Goal: Information Seeking & Learning: Learn about a topic

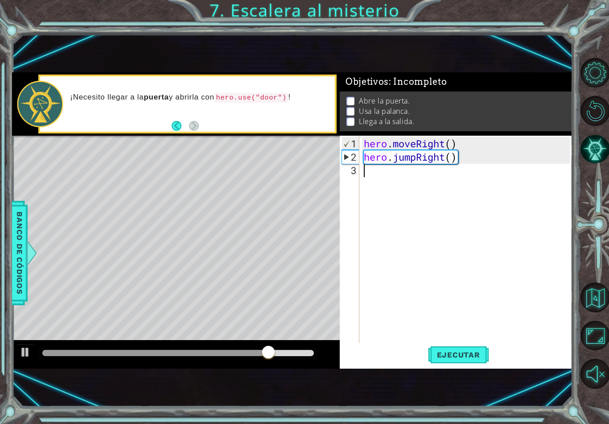
click at [23, 353] on div at bounding box center [26, 352] width 12 height 12
click at [367, 169] on div "hero . moveRight ( ) hero . jumpRight ( )" at bounding box center [468, 257] width 213 height 241
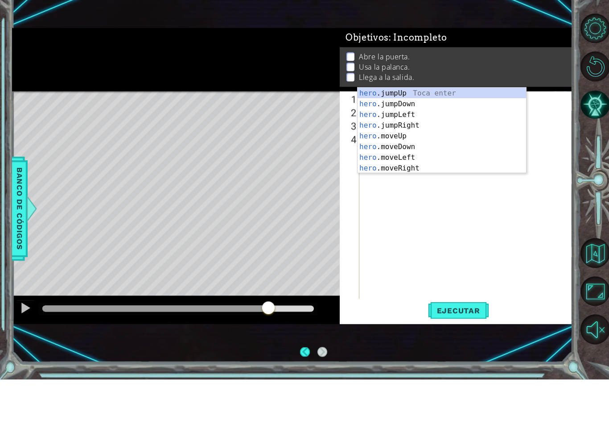
scroll to position [0, 0]
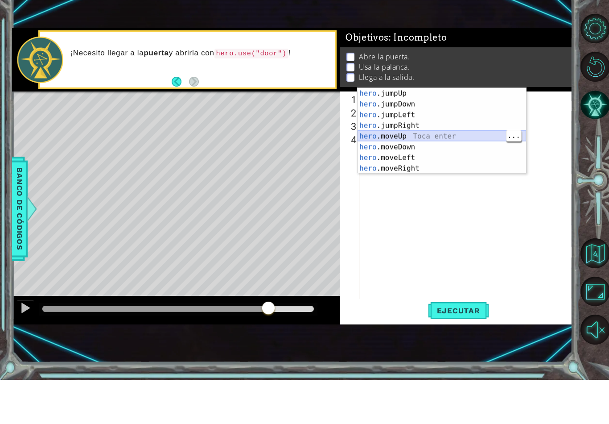
click at [435, 137] on div "hero .jumpUp Toca enter hero .jumpDown Toca enter hero .jumpLeft Toca enter her…" at bounding box center [442, 185] width 169 height 107
type textarea "hero.moveUp(1)"
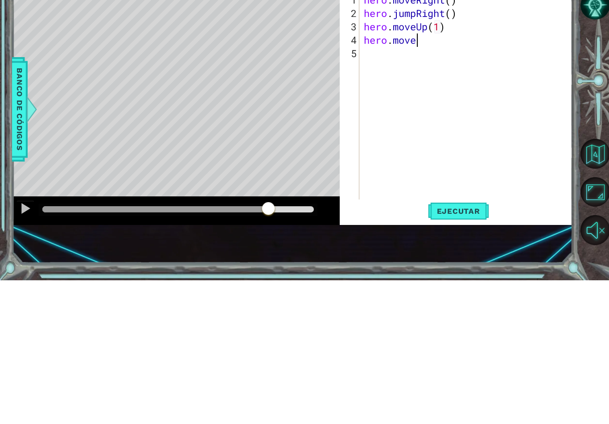
scroll to position [0, 2]
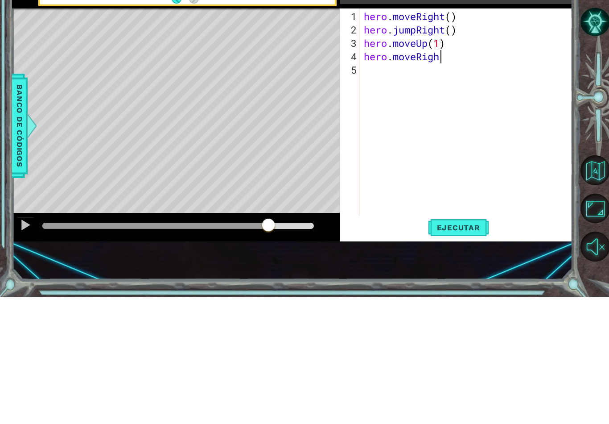
type textarea "hero.moveRight"
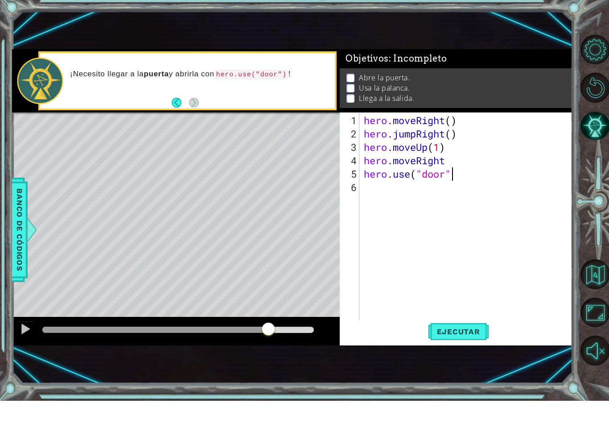
scroll to position [0, 4]
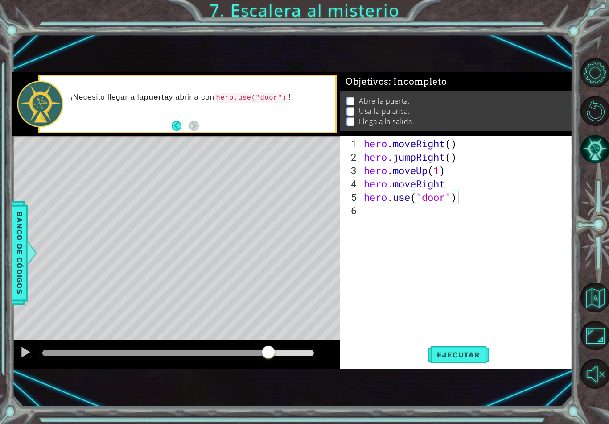
click at [457, 353] on span "Ejecutar" at bounding box center [458, 354] width 61 height 9
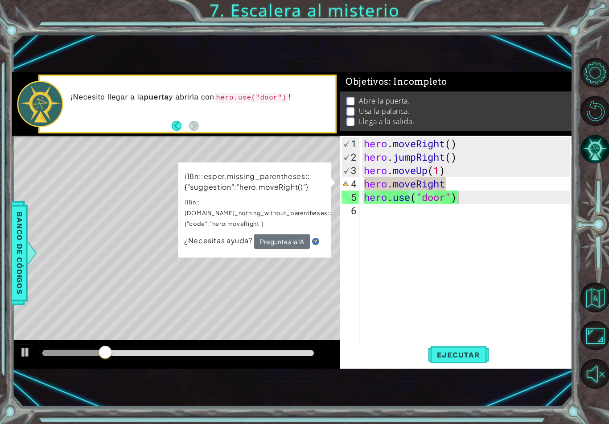
scroll to position [0, 3]
click at [452, 180] on div "hero . moveRight ( ) hero . jumpRight ( ) hero . moveUp ( 1 ) hero . moveRight …" at bounding box center [468, 257] width 213 height 241
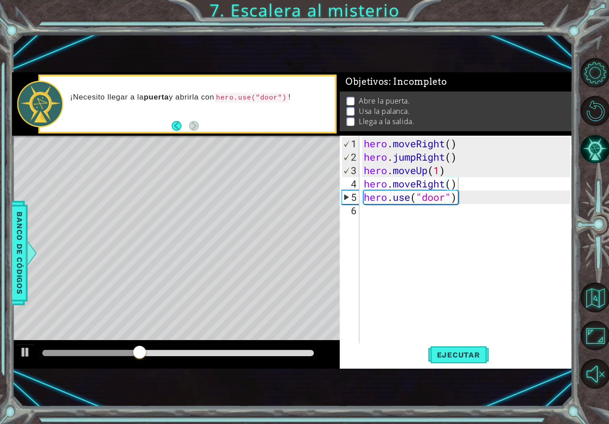
type textarea "hero.moveRight()"
click at [470, 358] on span "Ejecutar" at bounding box center [458, 354] width 61 height 9
click at [23, 355] on div at bounding box center [26, 352] width 12 height 12
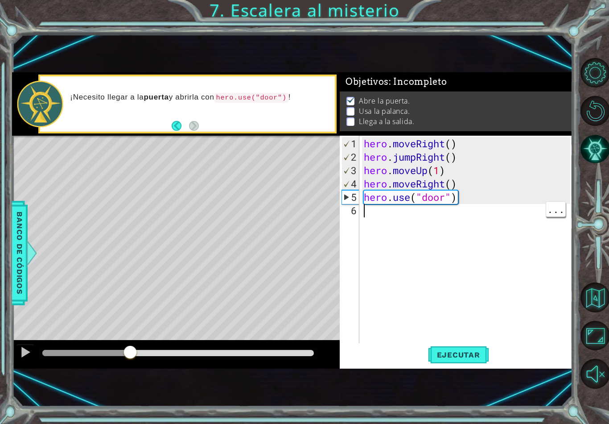
click at [371, 213] on div "hero . moveRight ( ) hero . jumpRight ( ) hero . moveUp ( 1 ) hero . moveRight …" at bounding box center [468, 257] width 213 height 241
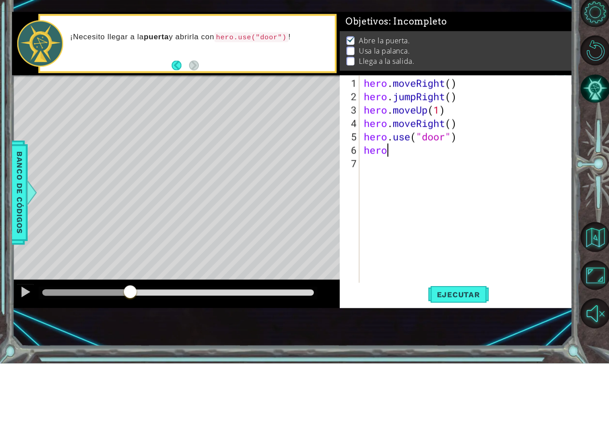
scroll to position [0, 1]
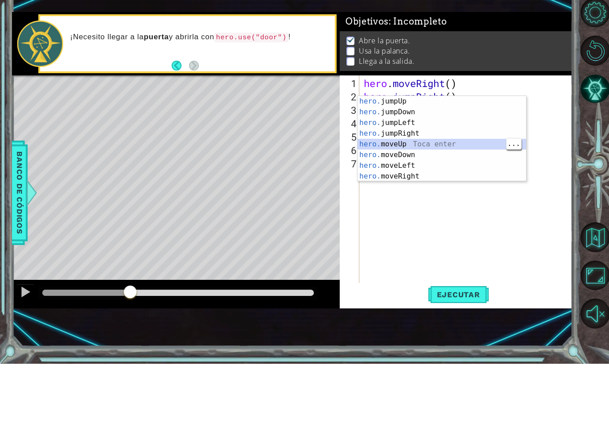
click at [438, 156] on div "hero. jumpUp Toca enter hero. jumpDown Toca enter hero. jumpLeft Toca enter her…" at bounding box center [442, 209] width 169 height 107
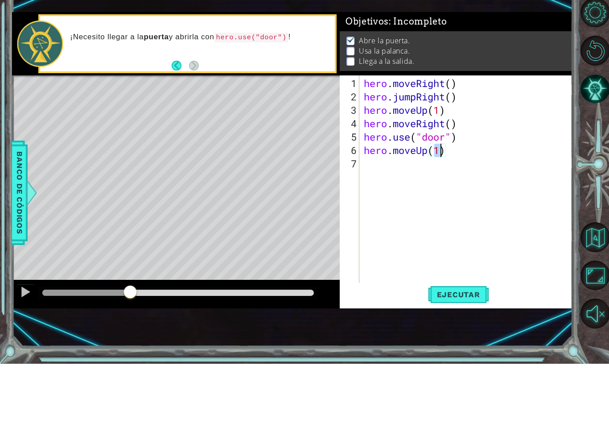
type textarea "hero.moveUp(2)"
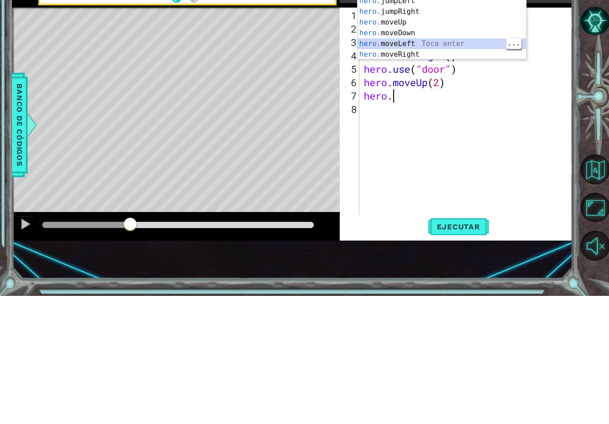
click at [409, 102] on div "hero. jumpUp Toca enter hero. jumpDown Toca enter hero. jumpLeft Toca enter her…" at bounding box center [442, 155] width 169 height 107
type textarea "hero.moveLeft(1)"
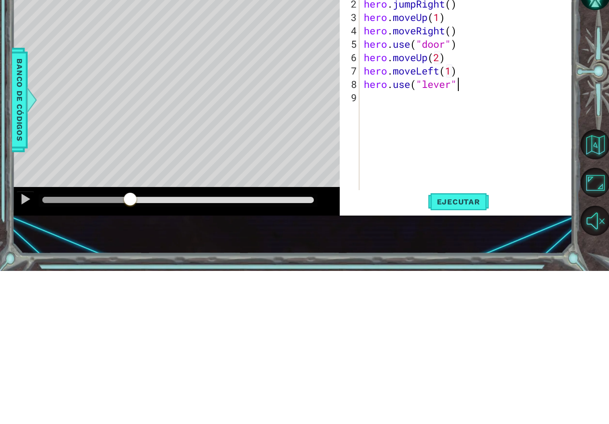
scroll to position [0, 4]
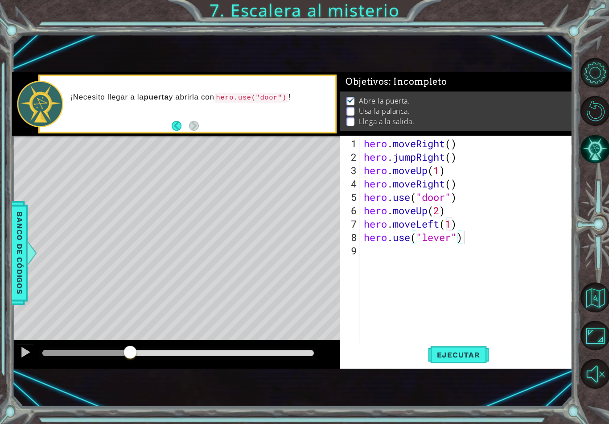
type textarea "hero.use("lever")"
click at [460, 353] on span "Ejecutar" at bounding box center [458, 354] width 61 height 9
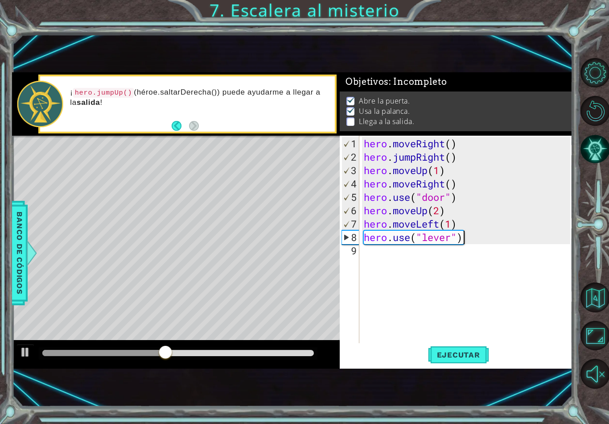
click at [23, 358] on div at bounding box center [26, 352] width 12 height 12
click at [384, 255] on div "hero . moveRight ( ) hero . jumpRight ( ) hero . moveUp ( 1 ) hero . moveRight …" at bounding box center [468, 257] width 213 height 241
click at [376, 254] on div "hero . moveRight ( ) hero . jumpRight ( ) hero . moveUp ( 1 ) hero . moveRight …" at bounding box center [468, 257] width 213 height 241
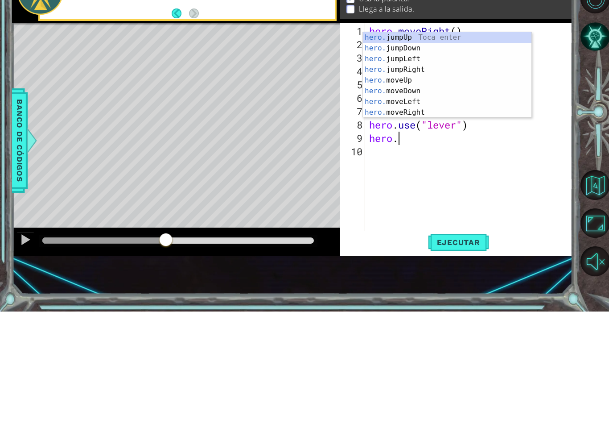
scroll to position [0, 1]
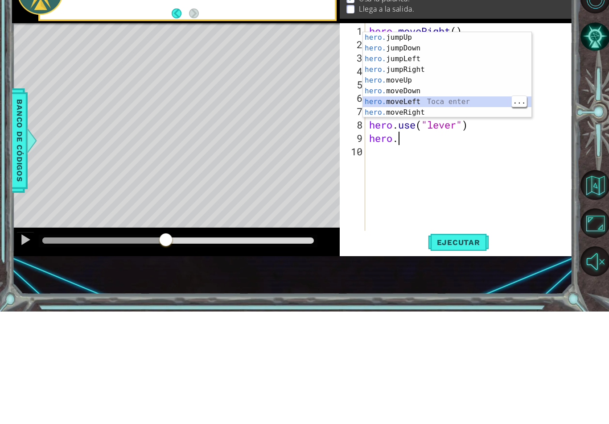
click at [435, 144] on div "hero. jumpUp Toca enter hero. jumpDown Toca enter hero. jumpLeft Toca enter her…" at bounding box center [447, 197] width 169 height 107
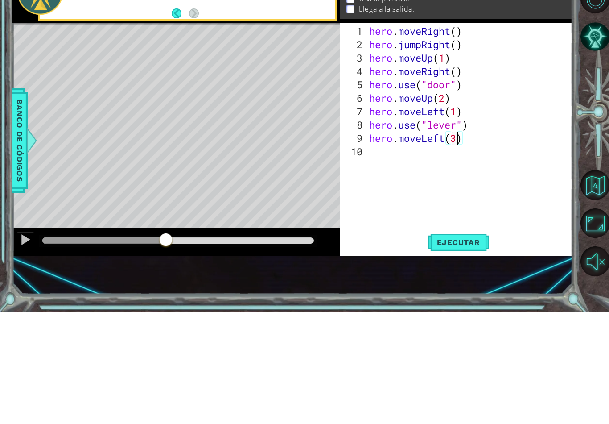
scroll to position [0, 4]
type textarea "hero.moveLeft(2)"
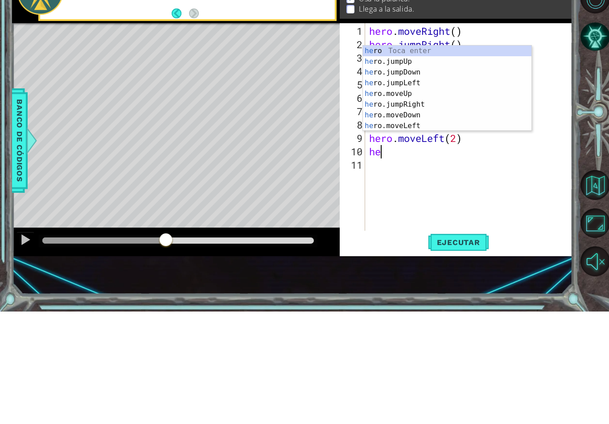
type textarea "her"
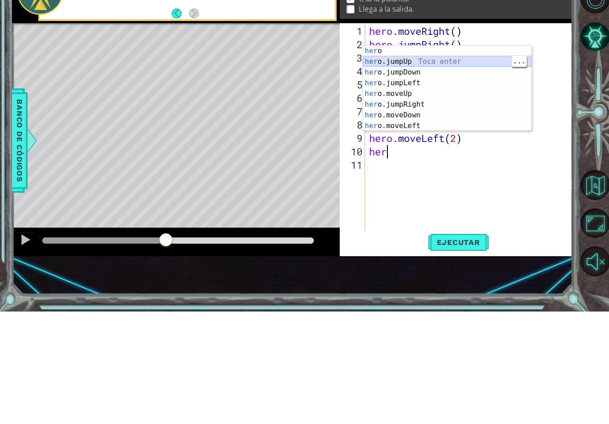
click at [436, 158] on div "her o Toca enter her o.jumpUp Toca enter her o.jumpDown Toca enter her o.jumpLe…" at bounding box center [447, 211] width 169 height 107
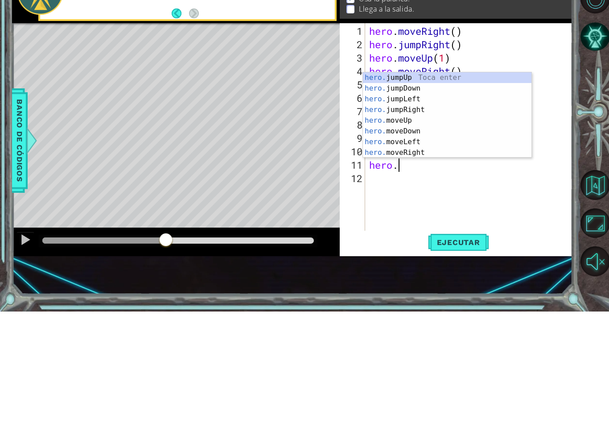
scroll to position [0, 1]
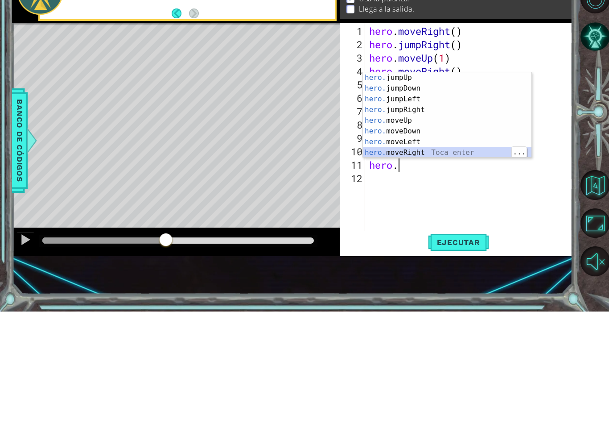
click at [458, 185] on div "hero. jumpUp Toca enter hero. jumpDown Toca enter hero. jumpLeft Toca enter her…" at bounding box center [447, 238] width 169 height 107
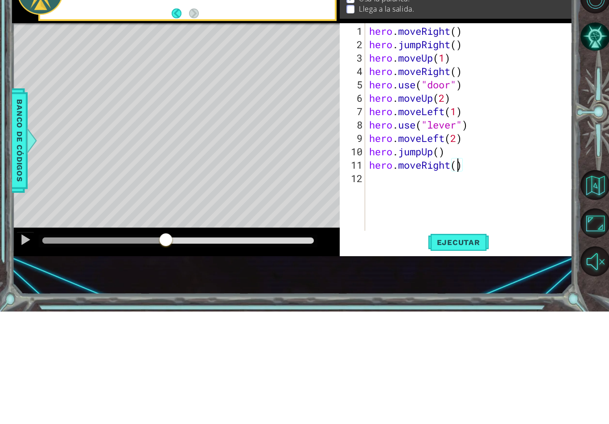
scroll to position [0, 4]
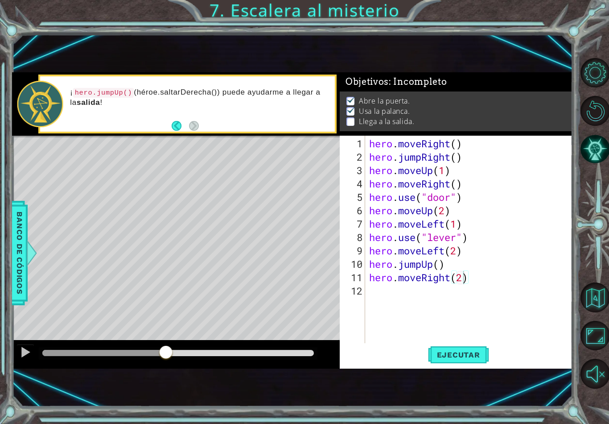
type textarea "hero.moveRight(2)"
click at [465, 351] on span "Ejecutar" at bounding box center [458, 354] width 61 height 9
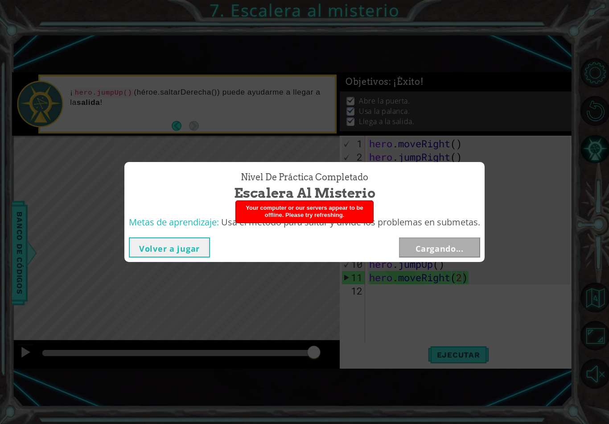
click at [407, 207] on div "Nivel de práctica Completado Escalera al misterio" at bounding box center [304, 187] width 360 height 50
click at [431, 258] on div "Volver a jugar Cargando..." at bounding box center [304, 247] width 360 height 29
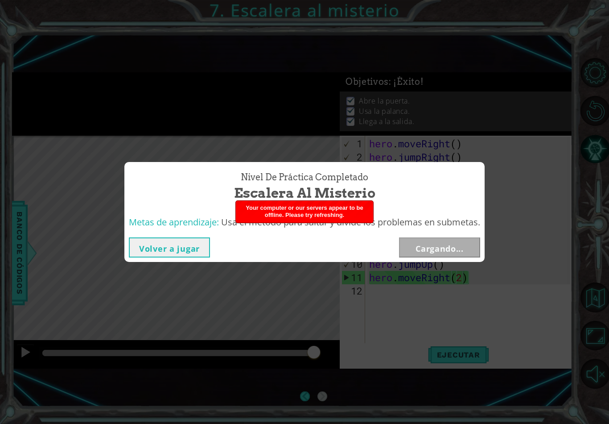
click at [405, 289] on div "Nivel de práctica Completado Escalera al misterio Metas de aprendizaje: Usa el …" at bounding box center [304, 212] width 609 height 424
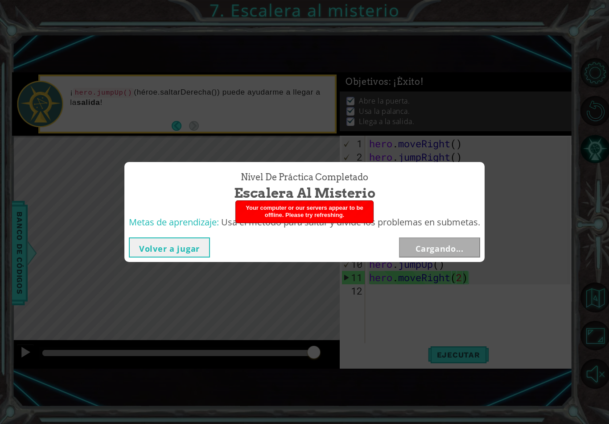
click at [389, 307] on div "Nivel de práctica Completado Escalera al misterio Metas de aprendizaje: Usa el …" at bounding box center [304, 212] width 609 height 424
click at [391, 305] on div "Nivel de práctica Completado Escalera al misterio Metas de aprendizaje: Usa el …" at bounding box center [304, 212] width 609 height 424
click at [522, 132] on div "Nivel de práctica Completado Escalera al misterio Metas de aprendizaje: Usa el …" at bounding box center [304, 212] width 609 height 424
click at [454, 236] on div "Volver a jugar Cargando..." at bounding box center [304, 247] width 360 height 29
click at [458, 232] on div "Metas de aprendizaje: Usa el método para saltar y divide los problemas en subme…" at bounding box center [304, 222] width 360 height 22
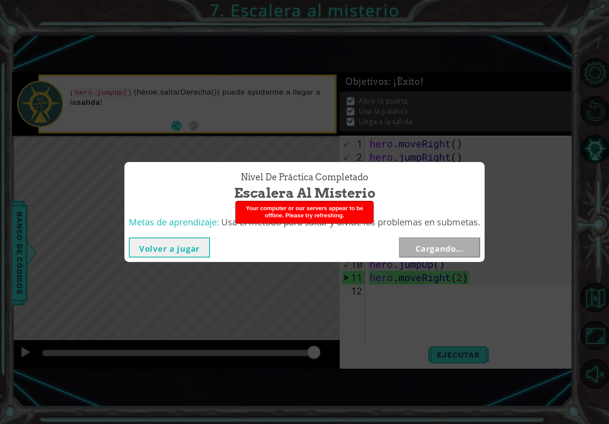
click at [542, 149] on div "Nivel de práctica Completado Escalera al misterio Metas de aprendizaje: Usa el …" at bounding box center [304, 212] width 609 height 424
click at [458, 264] on div "Nivel de práctica Completado Escalera al misterio Metas de aprendizaje: Usa el …" at bounding box center [304, 212] width 609 height 424
click at [466, 230] on div "Metas de aprendizaje: Usa el método para saltar y divide los problemas en subme…" at bounding box center [304, 222] width 360 height 22
click at [456, 259] on div "Volver a jugar Cargando..." at bounding box center [304, 247] width 360 height 29
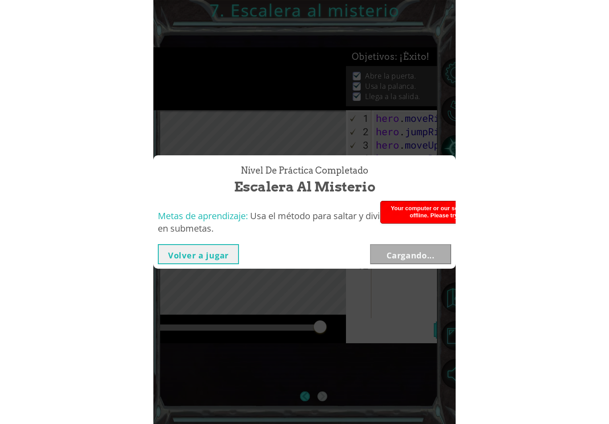
scroll to position [14, 0]
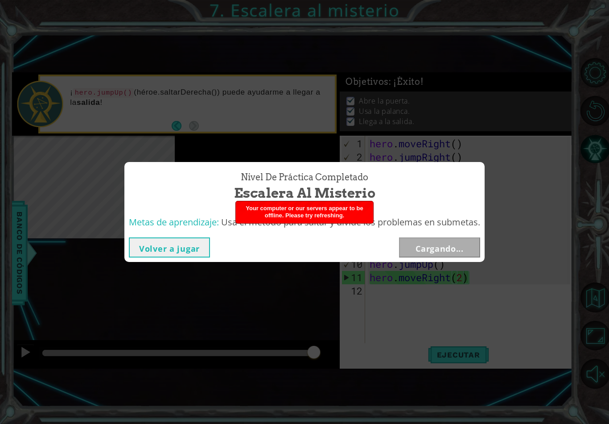
click at [413, 231] on div "Metas de aprendizaje: Usa el método para saltar y divide los problemas en subme…" at bounding box center [304, 222] width 360 height 22
click at [347, 261] on div "Volver a jugar Cargando..." at bounding box center [304, 247] width 360 height 29
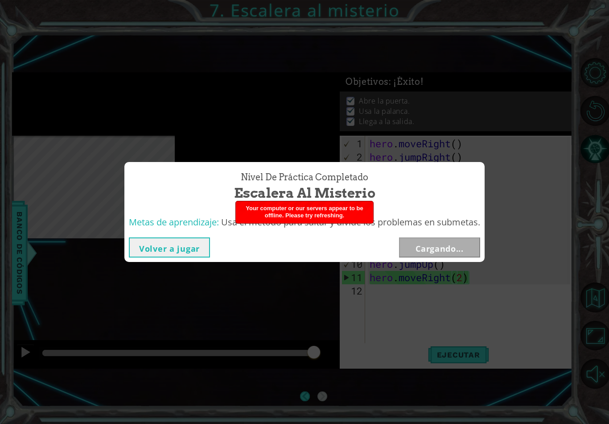
click at [334, 293] on div "Nivel de práctica Completado Escalera al misterio Metas de aprendizaje: Usa el …" at bounding box center [304, 212] width 609 height 424
click at [327, 311] on div "Nivel de práctica Completado Escalera al misterio Metas de aprendizaje: Usa el …" at bounding box center [304, 212] width 609 height 424
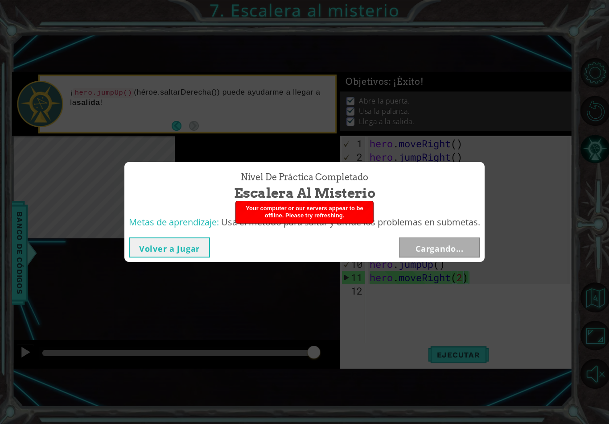
click at [330, 303] on div "Nivel de práctica Completado Escalera al misterio Metas de aprendizaje: Usa el …" at bounding box center [304, 212] width 609 height 424
click at [336, 296] on div "Nivel de práctica Completado Escalera al misterio Metas de aprendizaje: Usa el …" at bounding box center [304, 212] width 609 height 424
click at [354, 276] on div "Nivel de práctica Completado Escalera al misterio Metas de aprendizaje: Usa el …" at bounding box center [304, 212] width 609 height 424
click at [376, 249] on div "Volver a jugar Cargando..." at bounding box center [304, 247] width 351 height 20
click at [385, 240] on div "Volver a jugar Cargando..." at bounding box center [304, 247] width 351 height 20
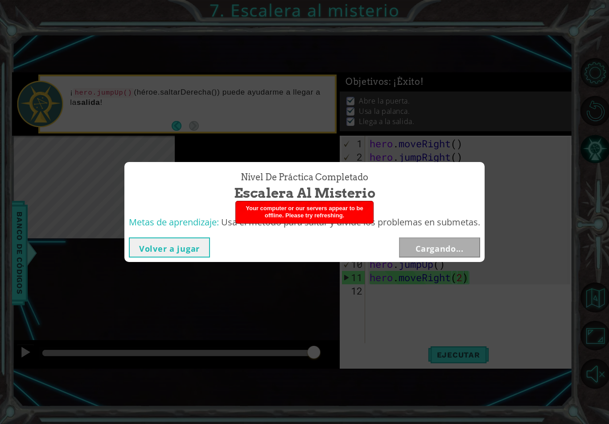
click at [394, 239] on div "Volver a jugar Cargando..." at bounding box center [304, 247] width 351 height 20
click at [0, 95] on div "Nivel de práctica Completado Escalera al misterio Metas de aprendizaje: Usa el …" at bounding box center [304, 212] width 609 height 424
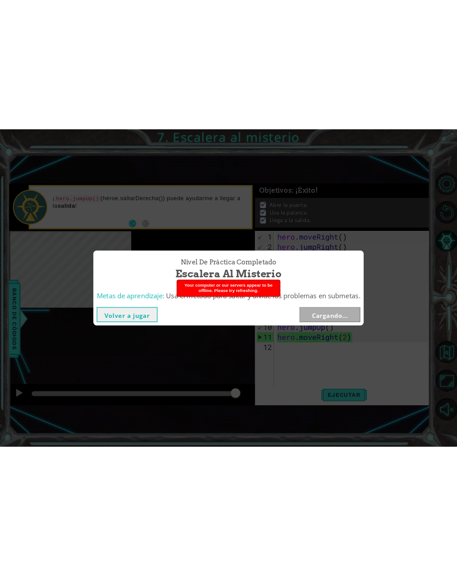
scroll to position [0, 0]
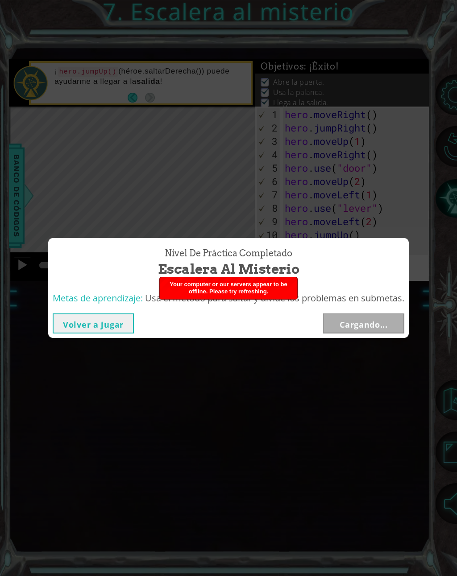
click at [340, 192] on div "Nivel de práctica Completado Escalera al misterio Metas de aprendizaje: Usa el …" at bounding box center [228, 288] width 457 height 576
click at [356, 383] on div "Nivel de práctica Completado Escalera al misterio Metas de aprendizaje: Usa el …" at bounding box center [228, 288] width 457 height 576
click at [378, 310] on div "Volver a jugar Cargando..." at bounding box center [228, 323] width 360 height 29
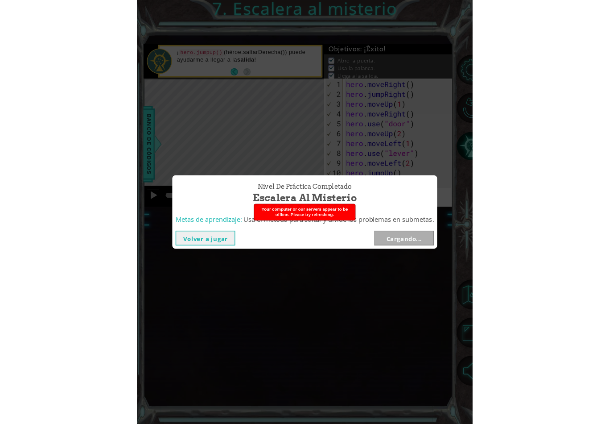
scroll to position [14, 0]
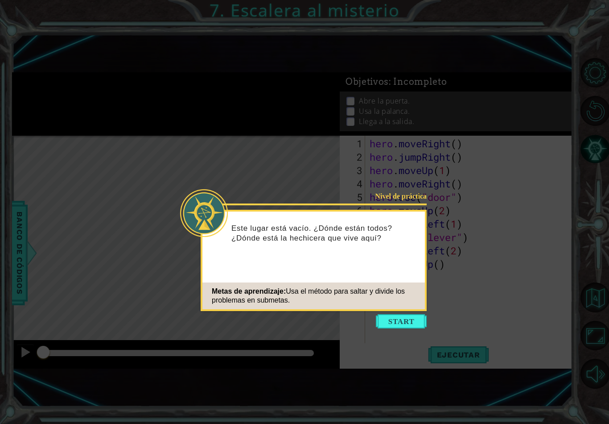
click at [409, 314] on button "Start" at bounding box center [401, 321] width 51 height 14
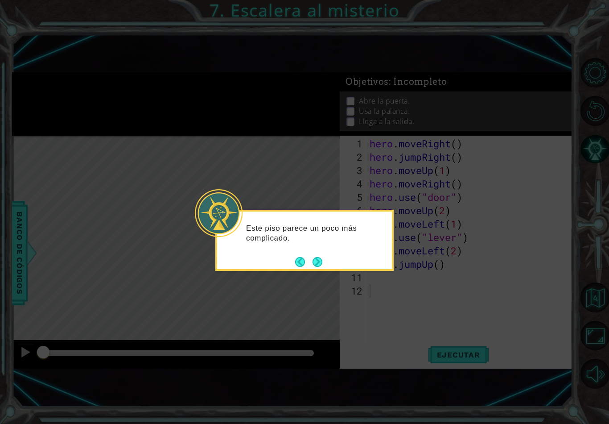
click at [314, 254] on button "Next" at bounding box center [318, 262] width 16 height 16
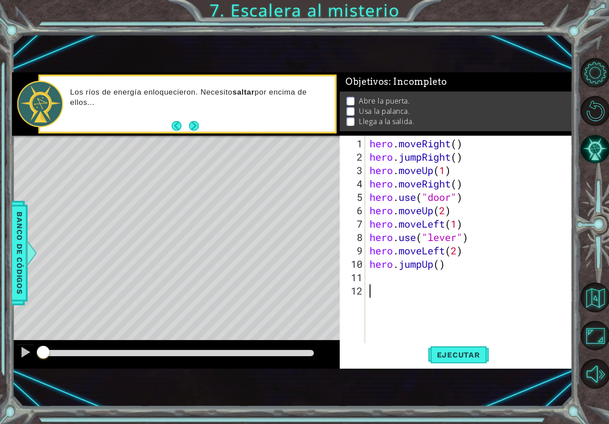
click at [468, 354] on span "Ejecutar" at bounding box center [458, 354] width 61 height 9
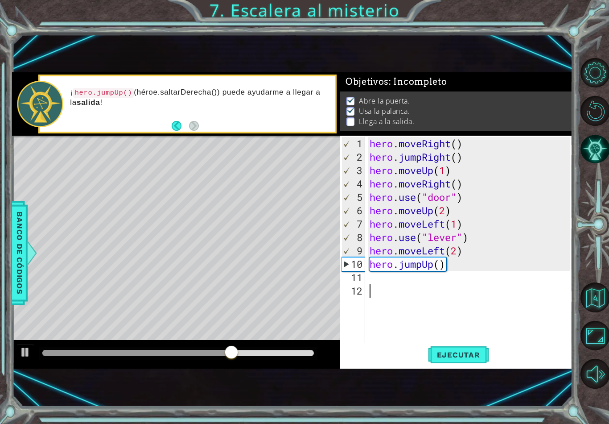
click at [29, 355] on div at bounding box center [26, 352] width 12 height 12
click at [376, 280] on div "hero . moveRight ( ) hero . jumpRight ( ) hero . moveUp ( 1 ) hero . moveRight …" at bounding box center [471, 257] width 207 height 241
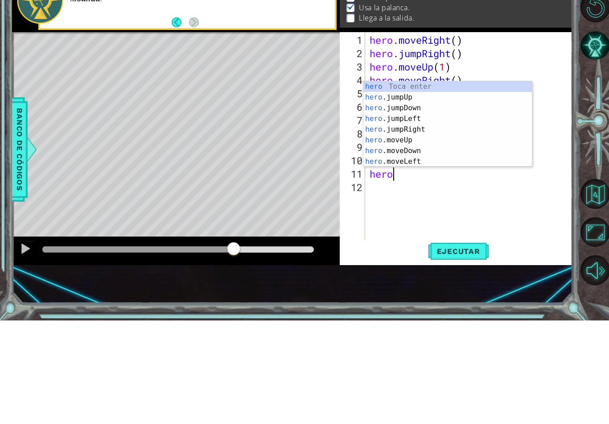
scroll to position [0, 1]
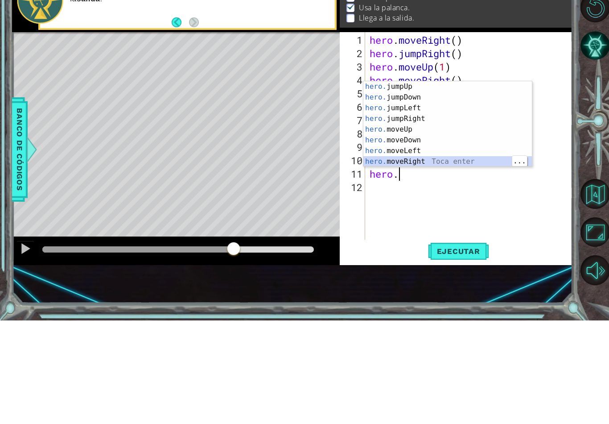
click at [444, 185] on div "hero. jumpUp Toca enter hero. jumpDown Toca enter hero. jumpLeft Toca enter her…" at bounding box center [447, 238] width 169 height 107
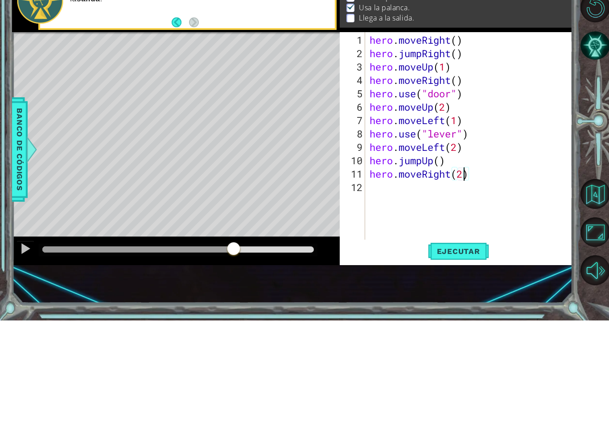
scroll to position [0, 4]
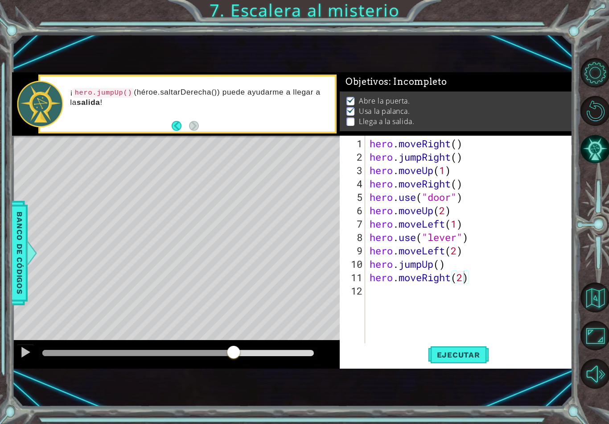
type textarea "hero.moveRight(2)"
click at [478, 359] on span "Ejecutar" at bounding box center [458, 354] width 61 height 9
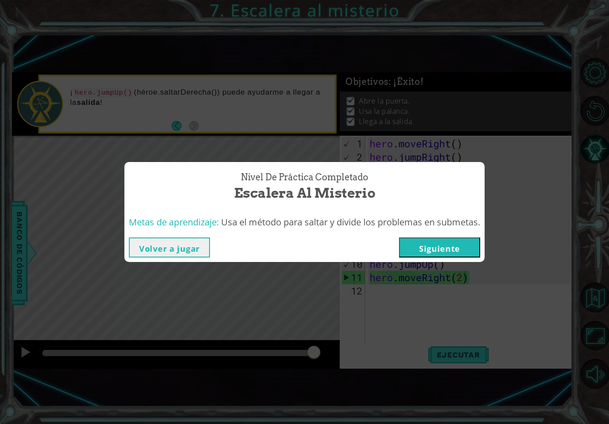
click at [460, 250] on button "Siguiente" at bounding box center [439, 247] width 81 height 20
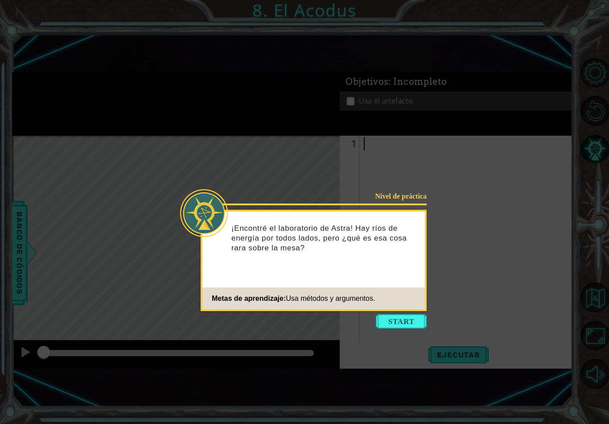
click at [409, 314] on button "Start" at bounding box center [401, 321] width 51 height 14
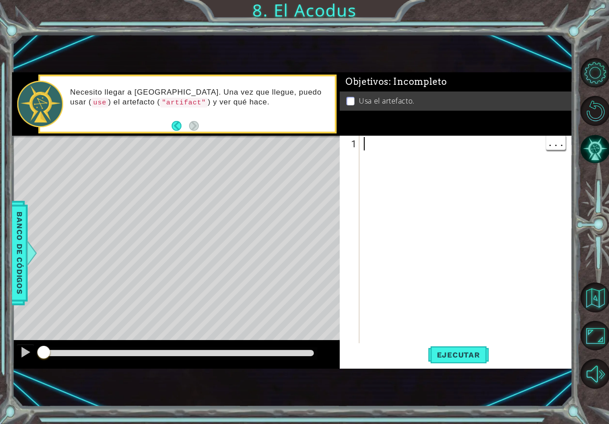
click at [376, 147] on div at bounding box center [468, 257] width 213 height 241
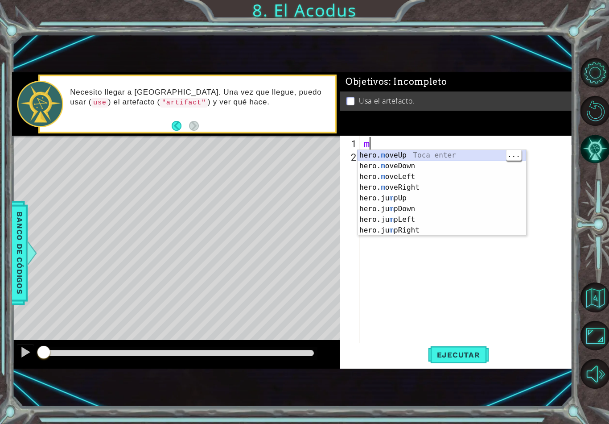
click at [446, 153] on div "hero. m oveUp Toca enter hero. m oveDown Toca enter hero. m oveLeft Toca enter …" at bounding box center [442, 203] width 169 height 107
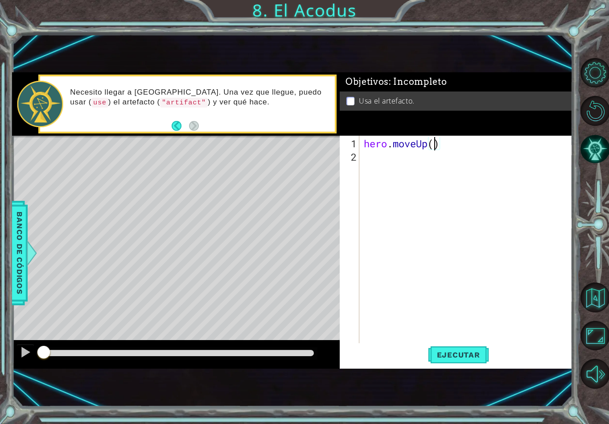
type textarea "hero.moveUp(2)"
click at [388, 165] on div "hero . moveUp ( 2 )" at bounding box center [468, 257] width 213 height 241
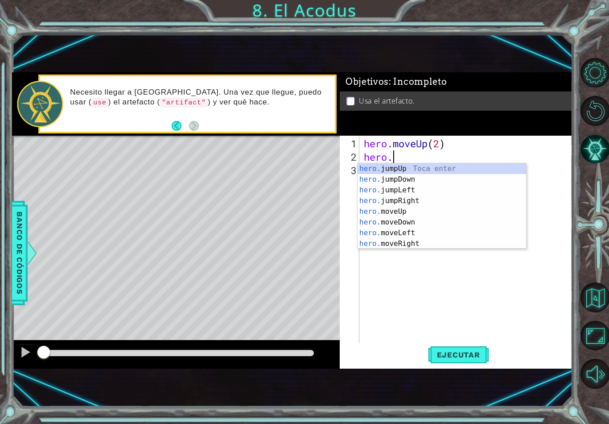
scroll to position [11, 0]
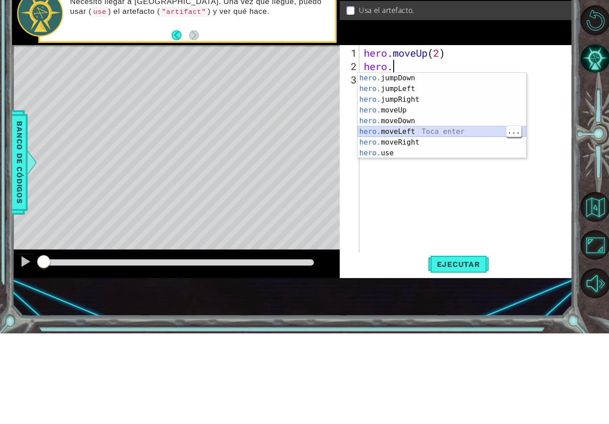
click at [432, 163] on div "hero. jumpDown Toca enter hero. jumpLeft Toca enter hero. jumpRight Toca enter …" at bounding box center [442, 216] width 169 height 107
type textarea "hero.moveLeft(1)"
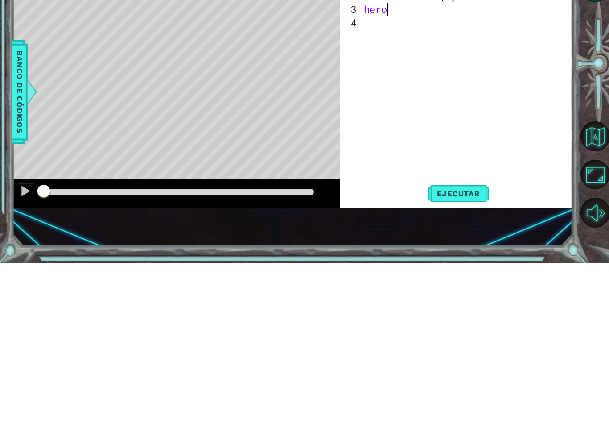
scroll to position [0, 1]
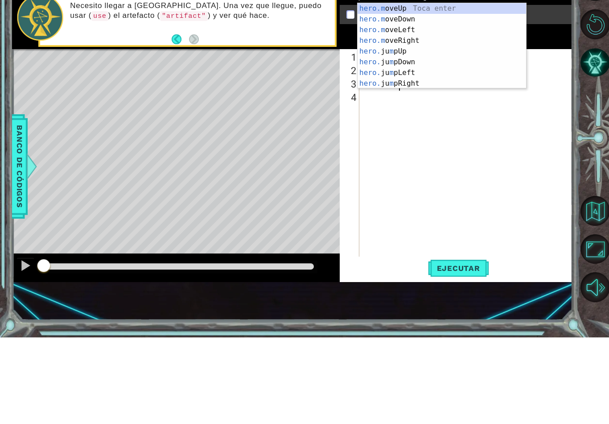
click at [424, 90] on div "hero.m oveUp Toca enter hero.m oveDown Toca enter hero.m oveLeft Toca enter her…" at bounding box center [442, 143] width 169 height 107
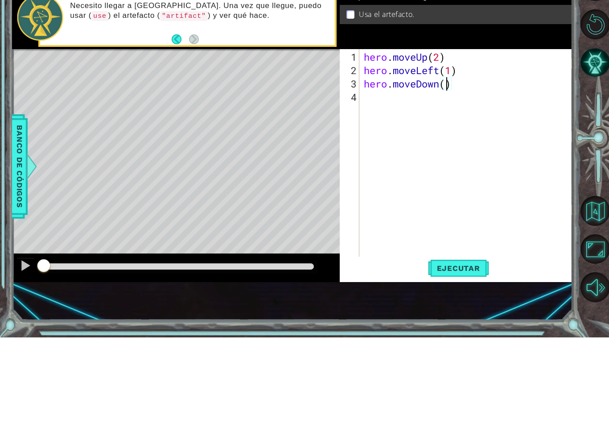
type textarea "hero.moveDown(2)"
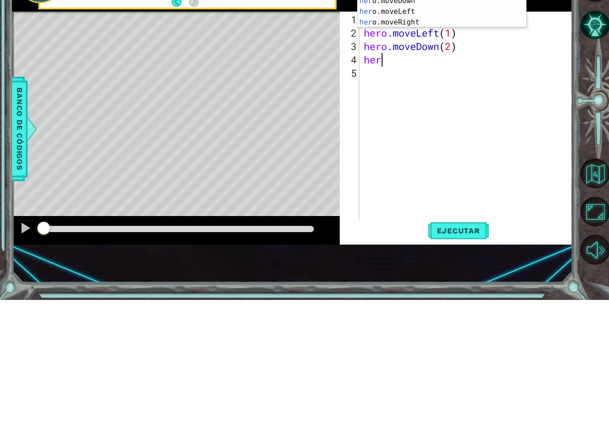
scroll to position [0, 0]
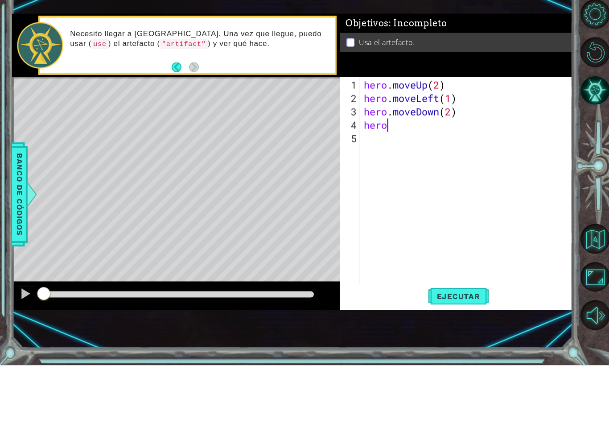
type textarea "her"
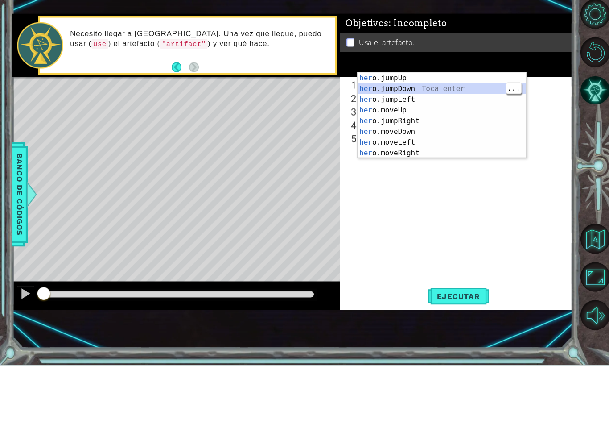
click at [434, 131] on div "her o.jumpUp Toca enter her o.jumpDown Toca enter her o.jumpLeft Toca enter her…" at bounding box center [442, 184] width 169 height 107
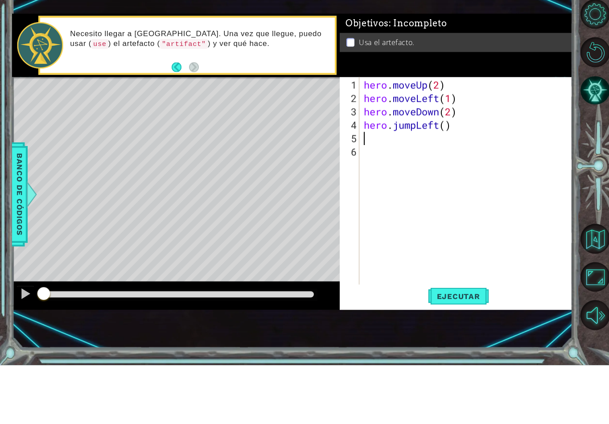
scroll to position [0, 0]
type textarea "hero.jumpLeft()"
click at [470, 137] on div "hero . moveUp ( 2 ) hero . moveLeft ( 1 ) hero . moveDown ( 2 ) hero . jumpLeft…" at bounding box center [468, 257] width 213 height 241
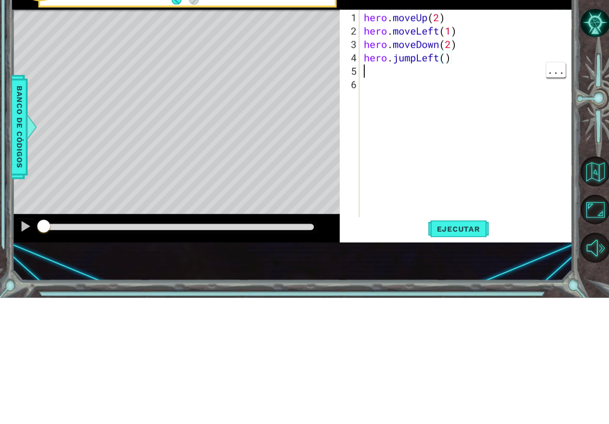
click at [425, 137] on div "hero . moveUp ( 2 ) hero . moveLeft ( 1 ) hero . moveDown ( 2 ) hero . jumpLeft…" at bounding box center [468, 257] width 213 height 241
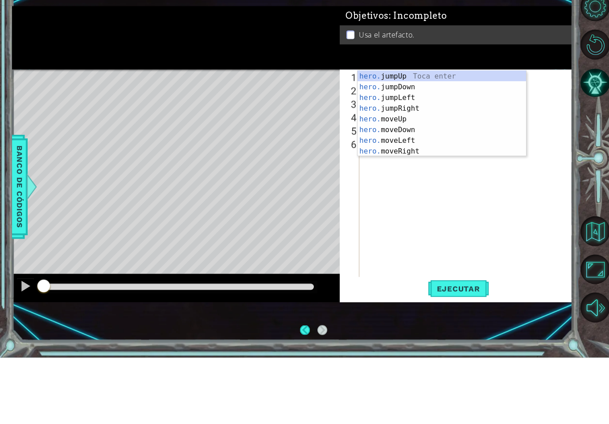
scroll to position [0, 1]
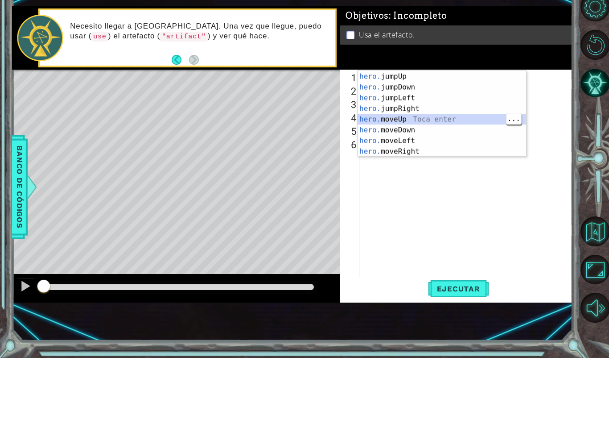
click at [435, 137] on div "hero. jumpUp Toca enter hero. jumpDown Toca enter hero. jumpLeft Toca enter her…" at bounding box center [442, 190] width 169 height 107
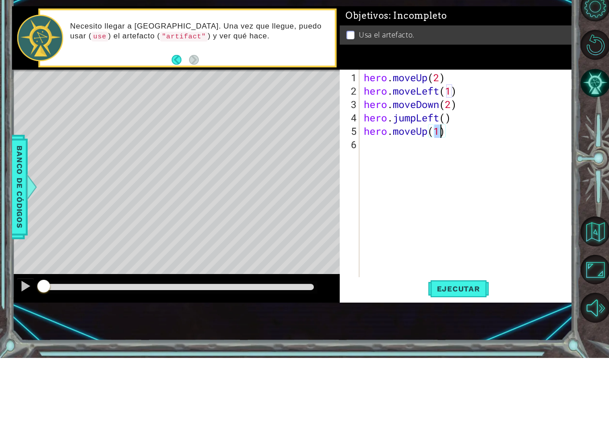
type textarea "hero.moveUp(2)"
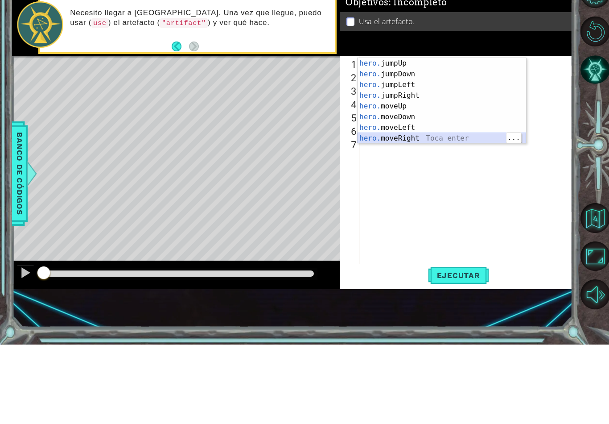
click at [442, 139] on div "hero. jumpUp Toca enter hero. jumpDown Toca enter hero. jumpLeft Toca enter her…" at bounding box center [442, 190] width 169 height 107
type textarea "hero.moveRight(1)"
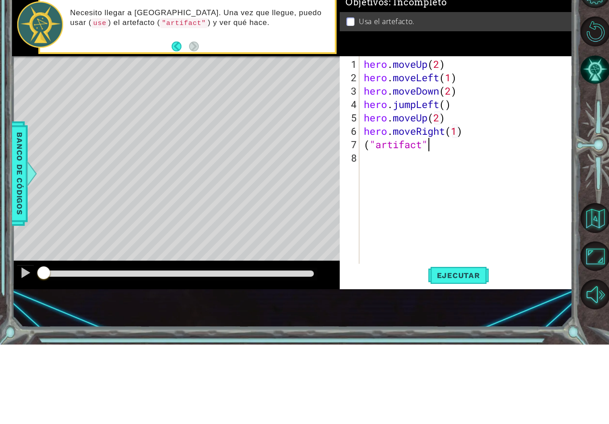
scroll to position [0, 3]
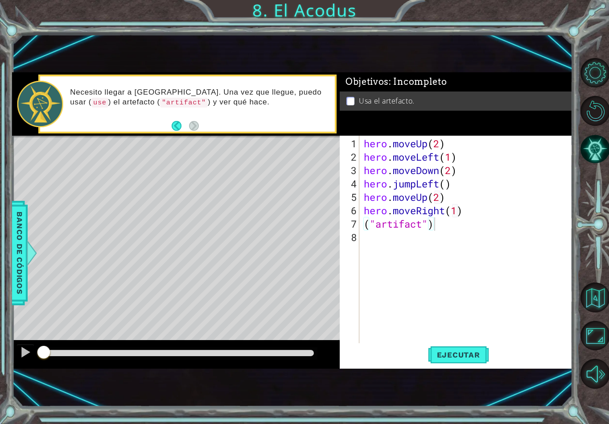
click at [464, 351] on span "Ejecutar" at bounding box center [458, 354] width 61 height 9
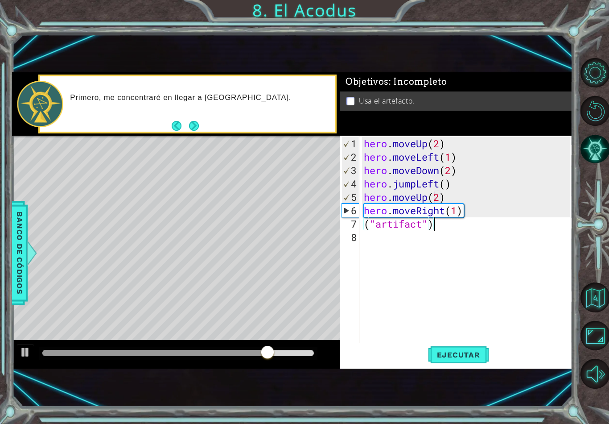
click at [198, 126] on button "Next" at bounding box center [194, 126] width 16 height 16
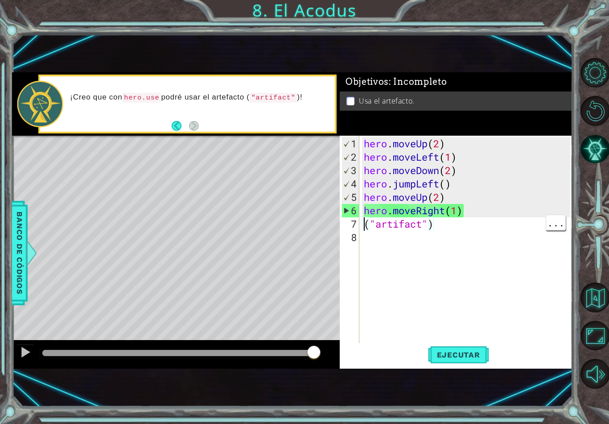
click at [363, 220] on div "hero . moveUp ( 2 ) hero . moveLeft ( 1 ) hero . moveDown ( 2 ) hero . jumpLeft…" at bounding box center [468, 257] width 213 height 241
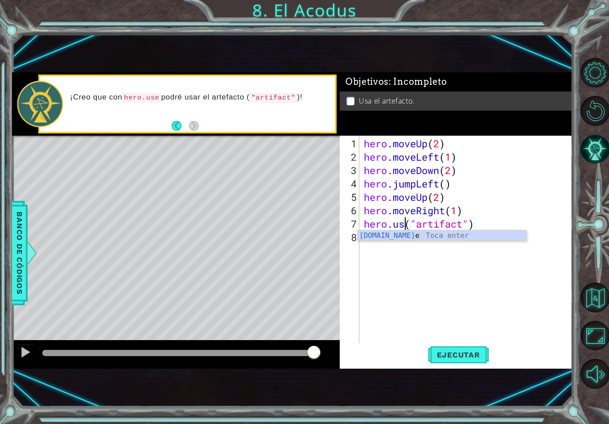
scroll to position [0, 2]
type textarea "hero.use("artifact")"
click at [467, 354] on span "Ejecutar" at bounding box center [458, 354] width 61 height 9
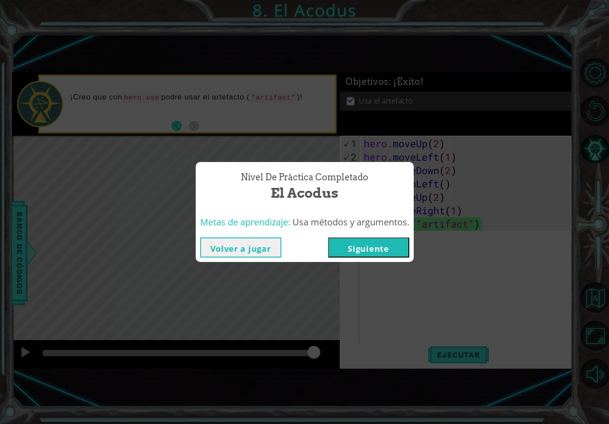
click at [384, 256] on button "Siguiente" at bounding box center [368, 247] width 81 height 20
